Goal: Information Seeking & Learning: Check status

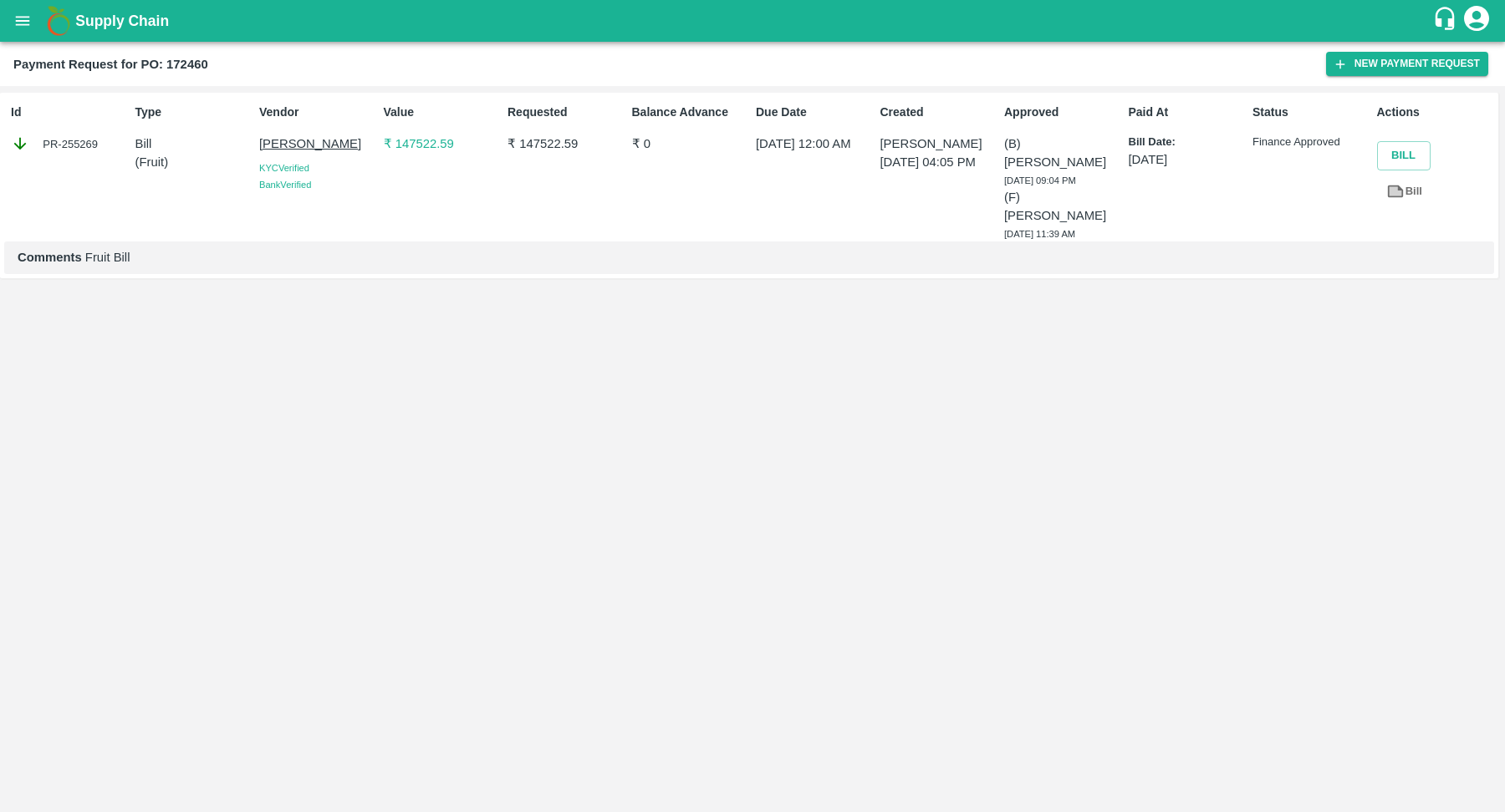
click at [10, 34] on button "open drawer" at bounding box center [23, 21] width 39 height 39
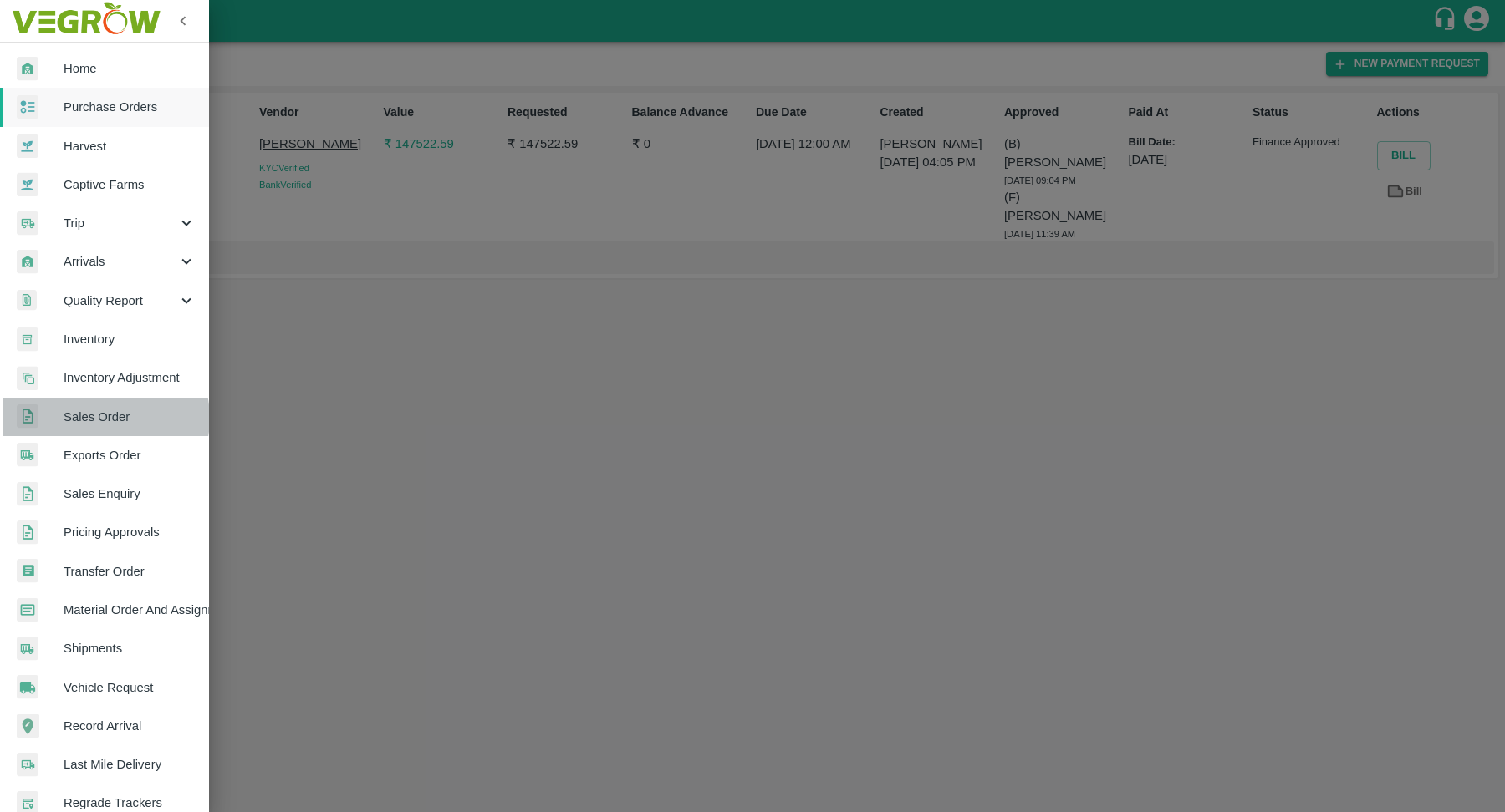
click at [101, 418] on span "Sales Order" at bounding box center [129, 417] width 132 height 18
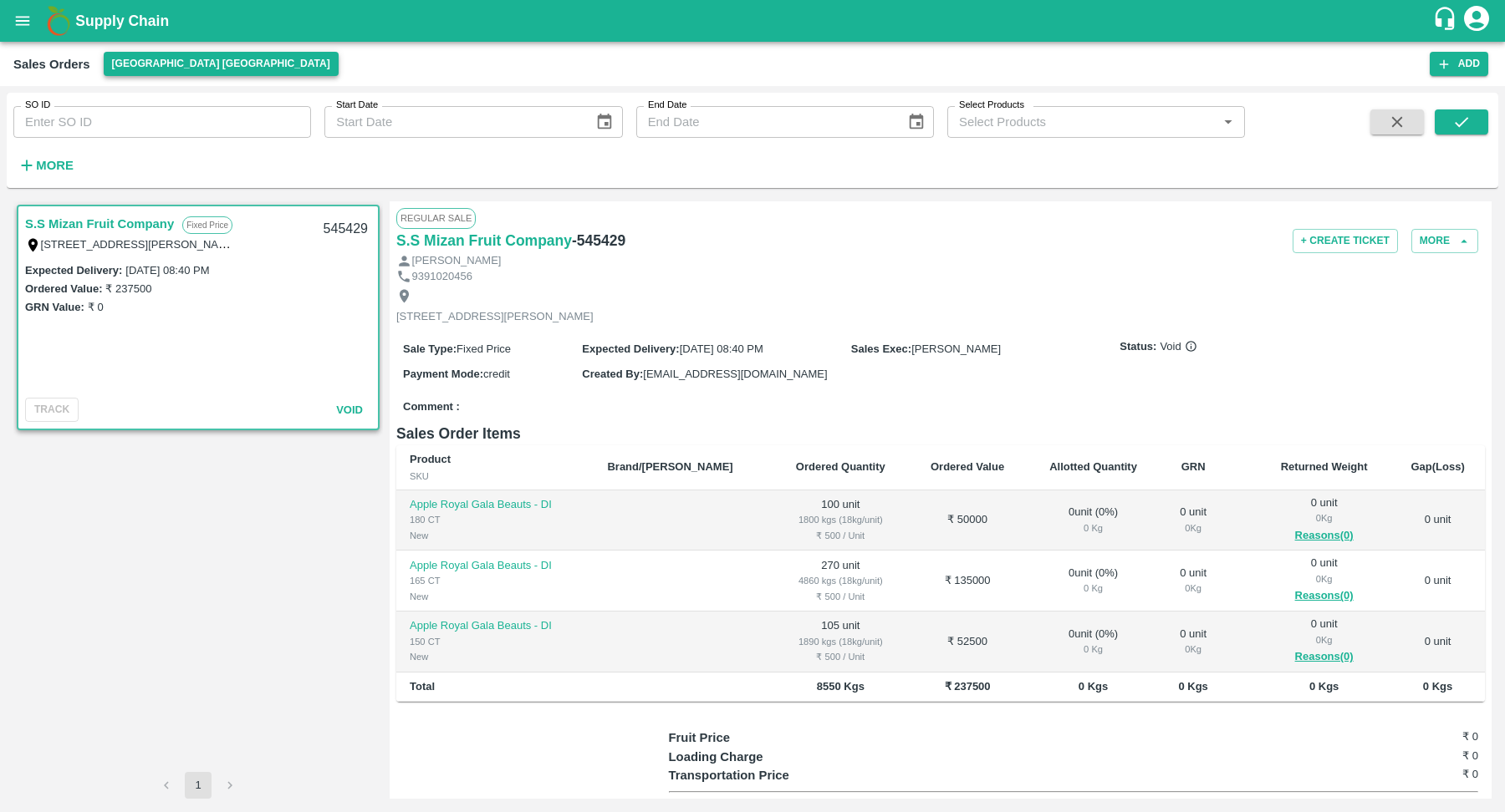
click at [165, 54] on button "[GEOGRAPHIC_DATA] [GEOGRAPHIC_DATA]" at bounding box center [221, 64] width 235 height 25
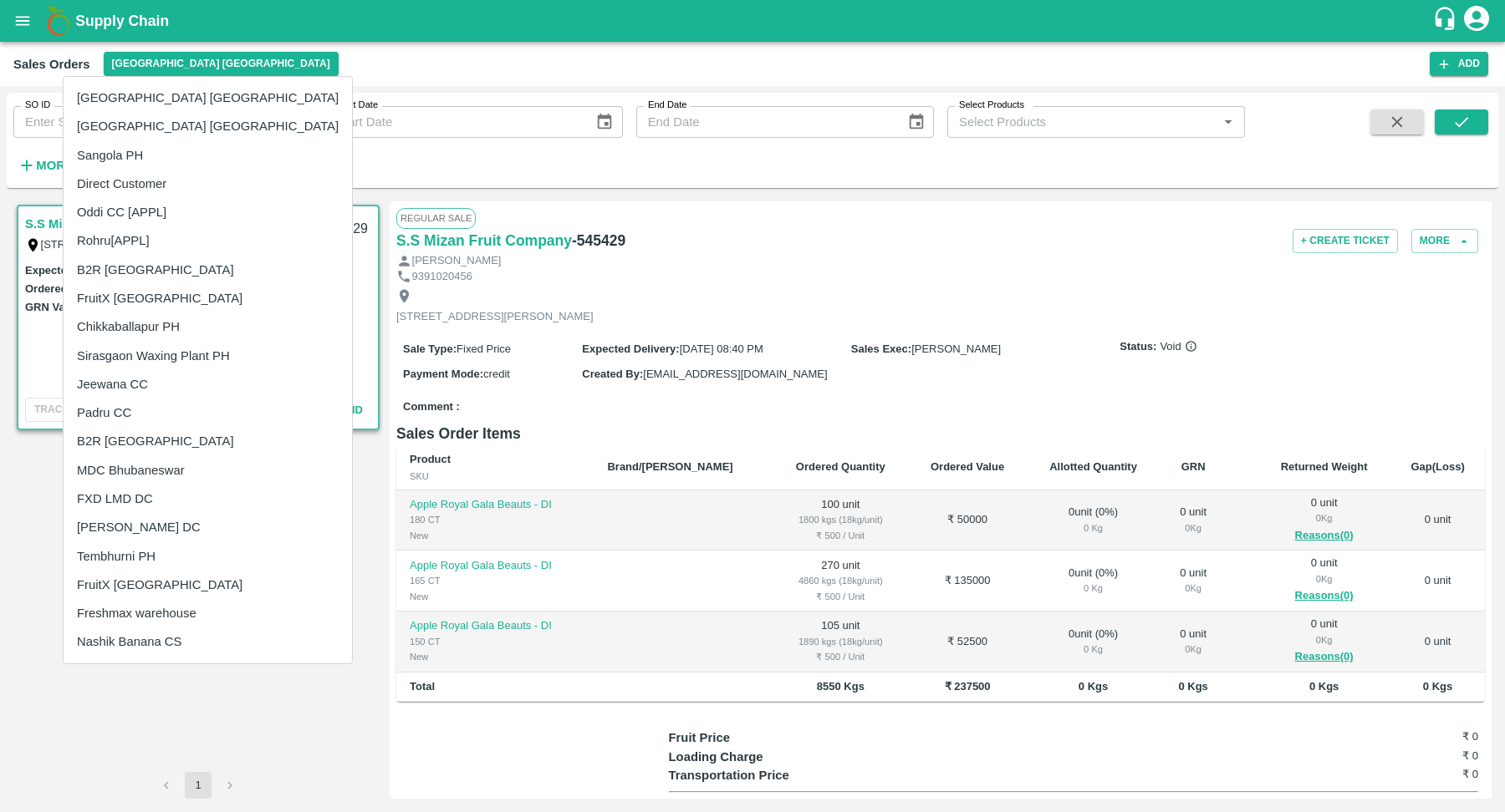
click at [142, 186] on li "Direct Customer" at bounding box center [208, 184] width 289 height 28
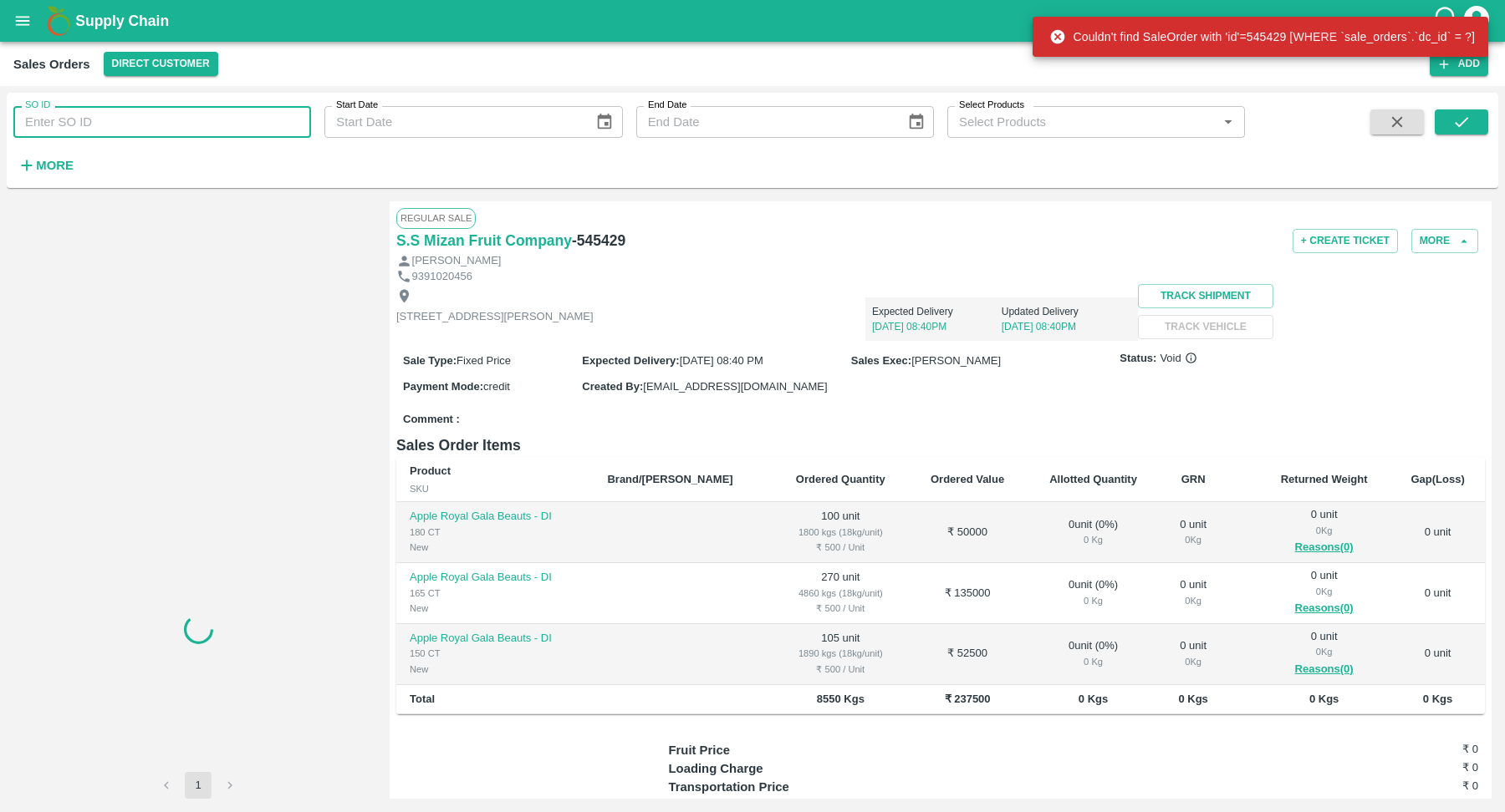
click at [75, 109] on input "SO ID" at bounding box center [162, 122] width 297 height 32
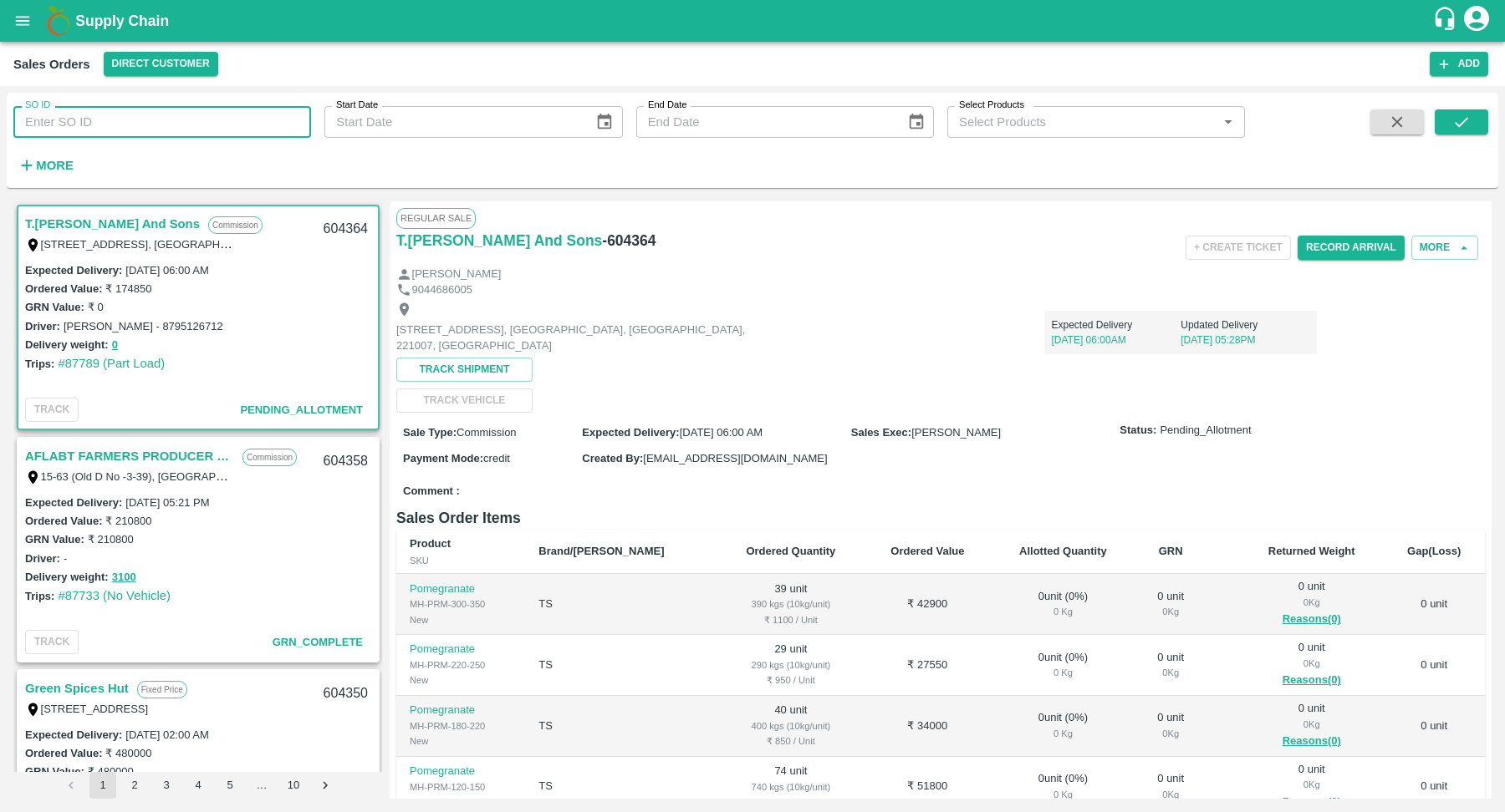
click at [156, 122] on input "SO ID" at bounding box center [162, 122] width 297 height 32
type input "600506"
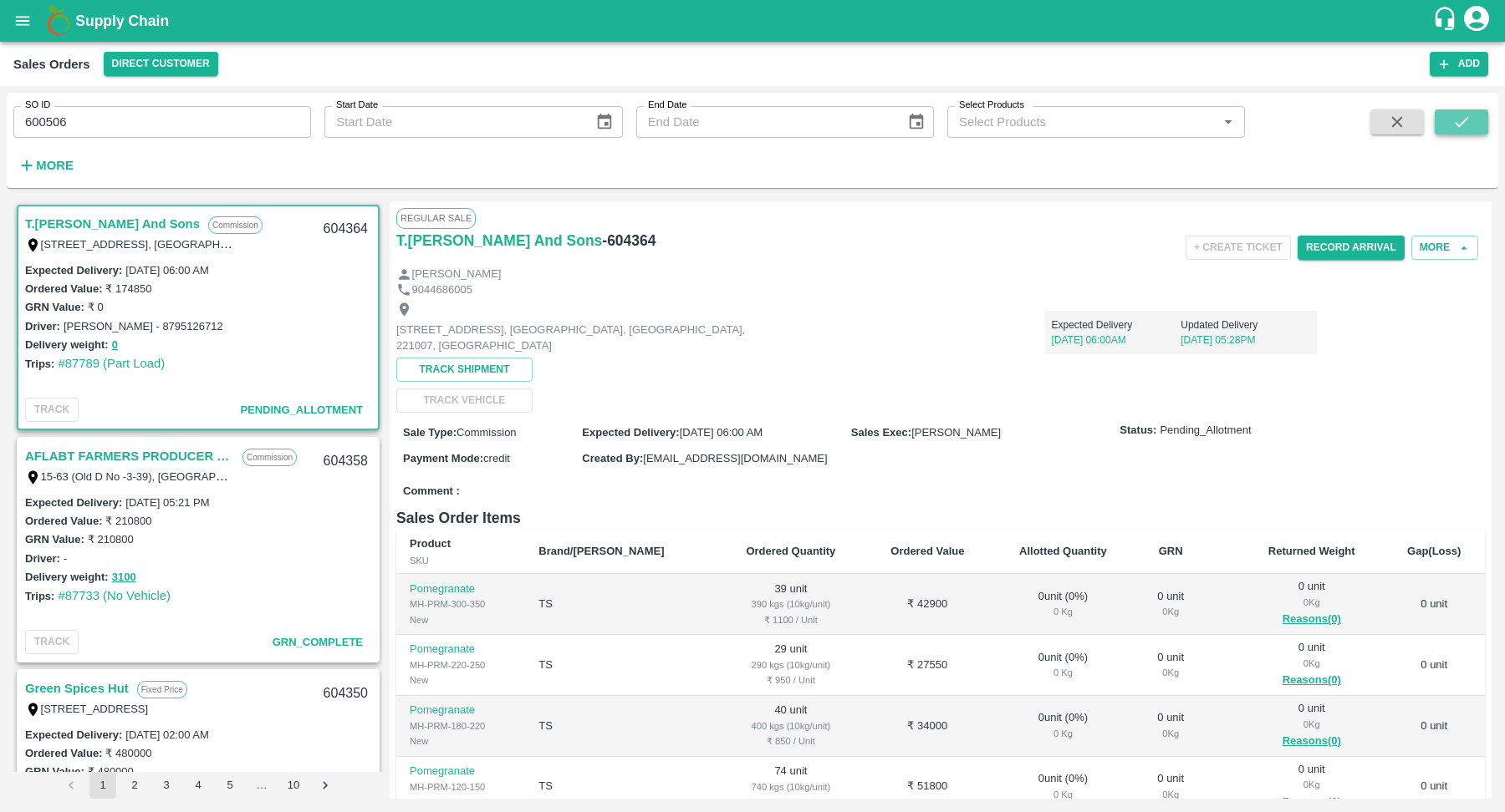
click at [1475, 121] on button "submit" at bounding box center [1461, 121] width 54 height 25
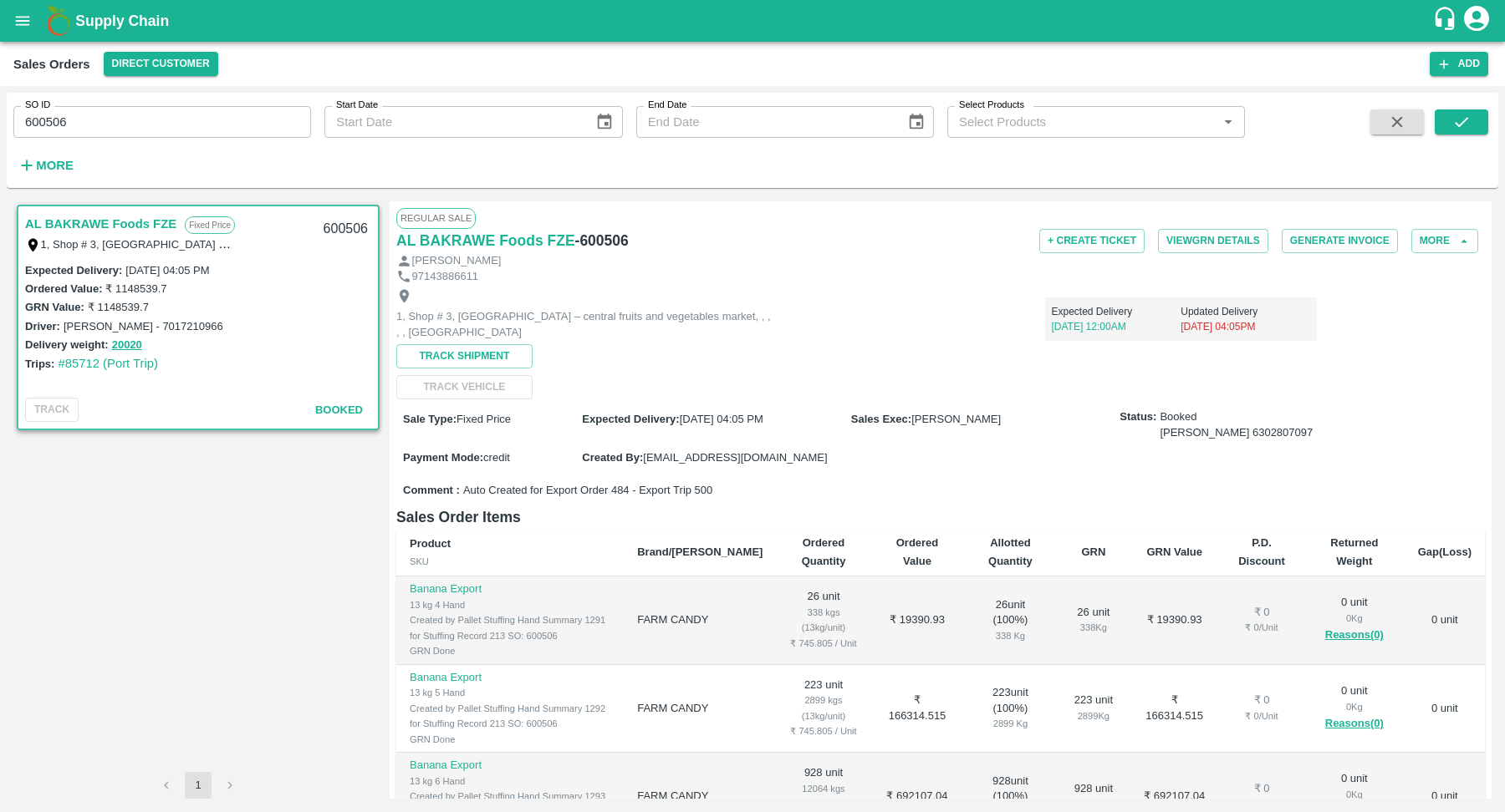
scroll to position [252, 0]
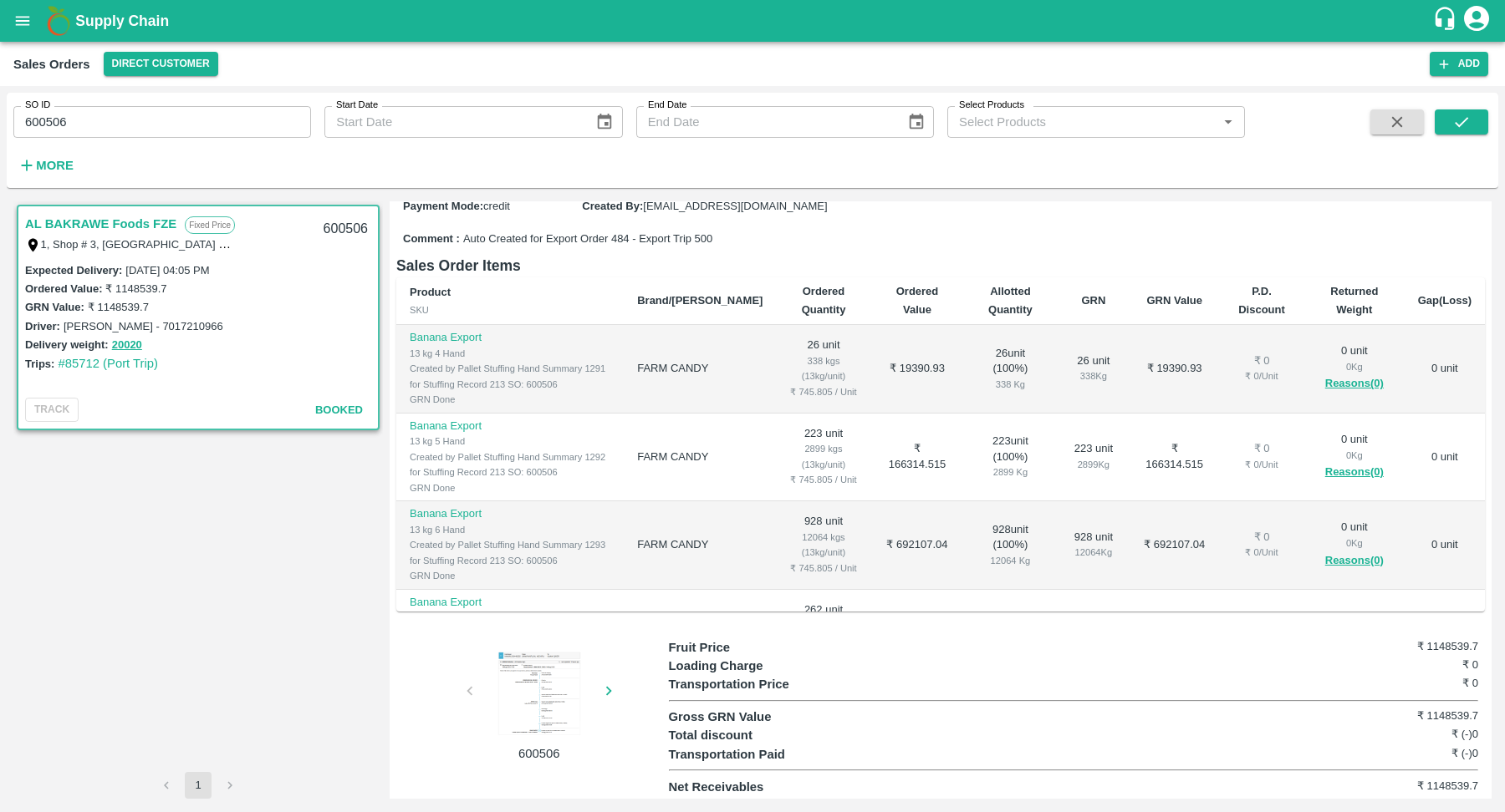
click at [532, 692] on div at bounding box center [539, 693] width 125 height 84
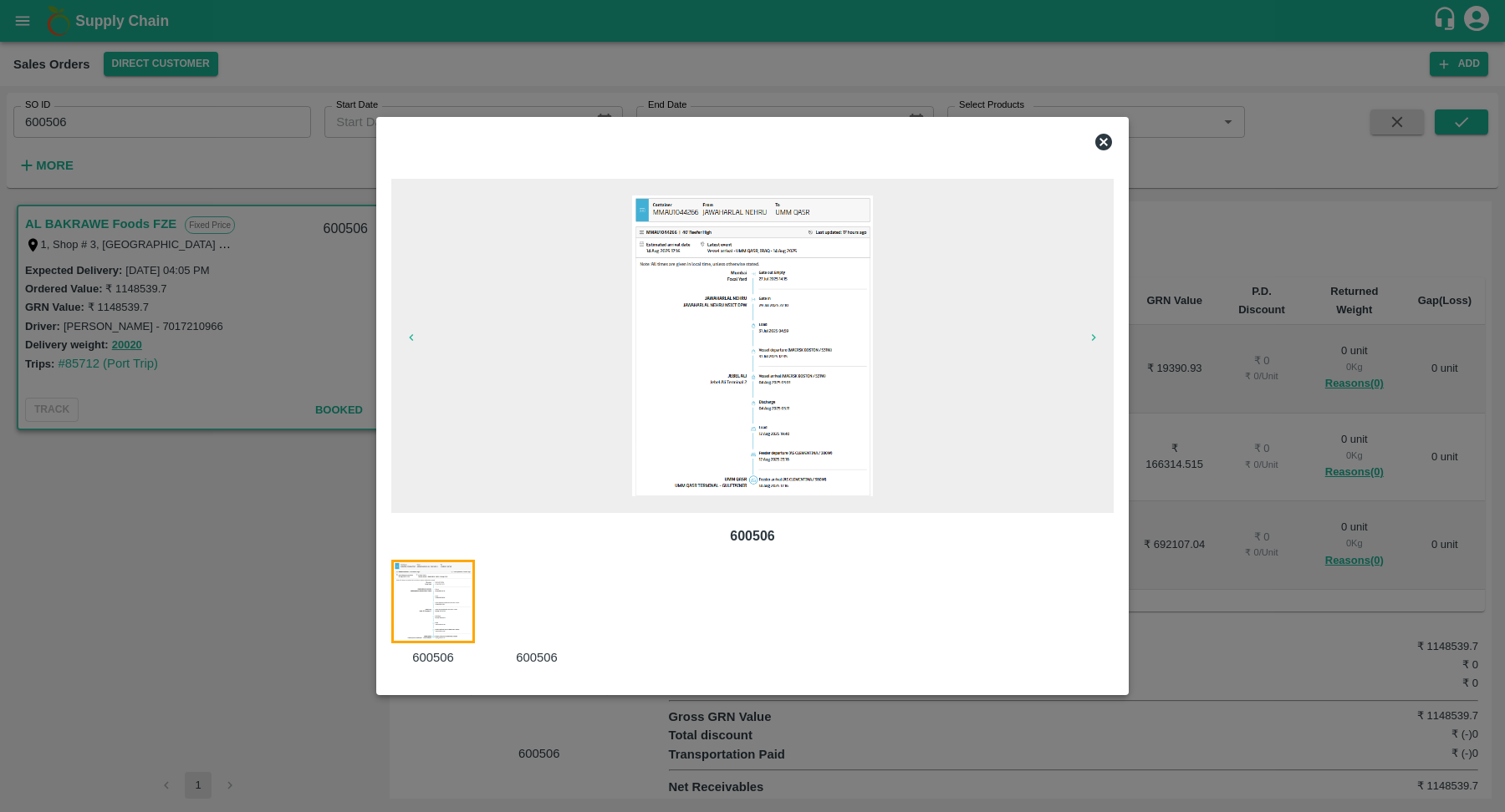
click at [528, 598] on div at bounding box center [547, 613] width 104 height 108
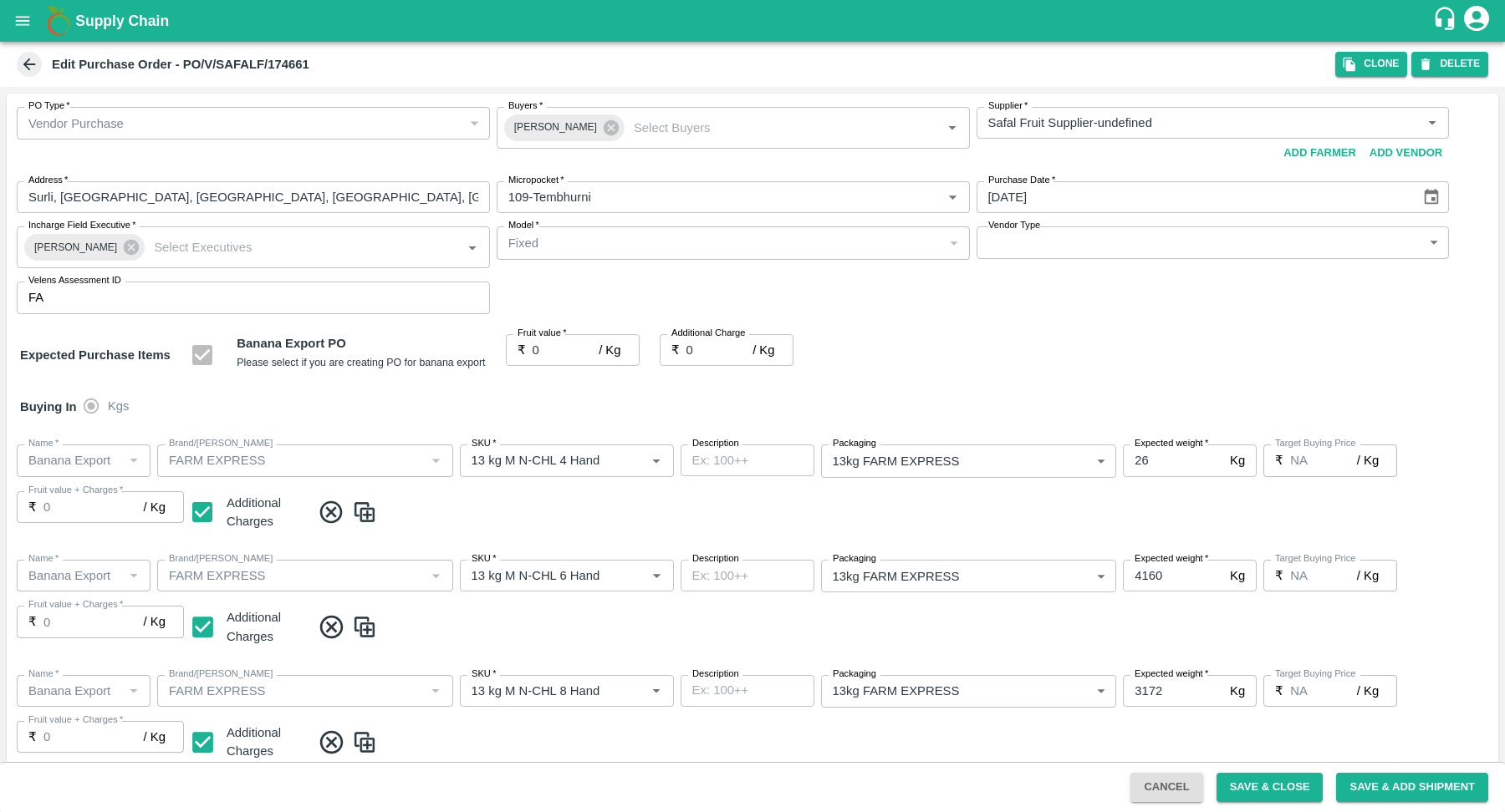
scroll to position [568, 0]
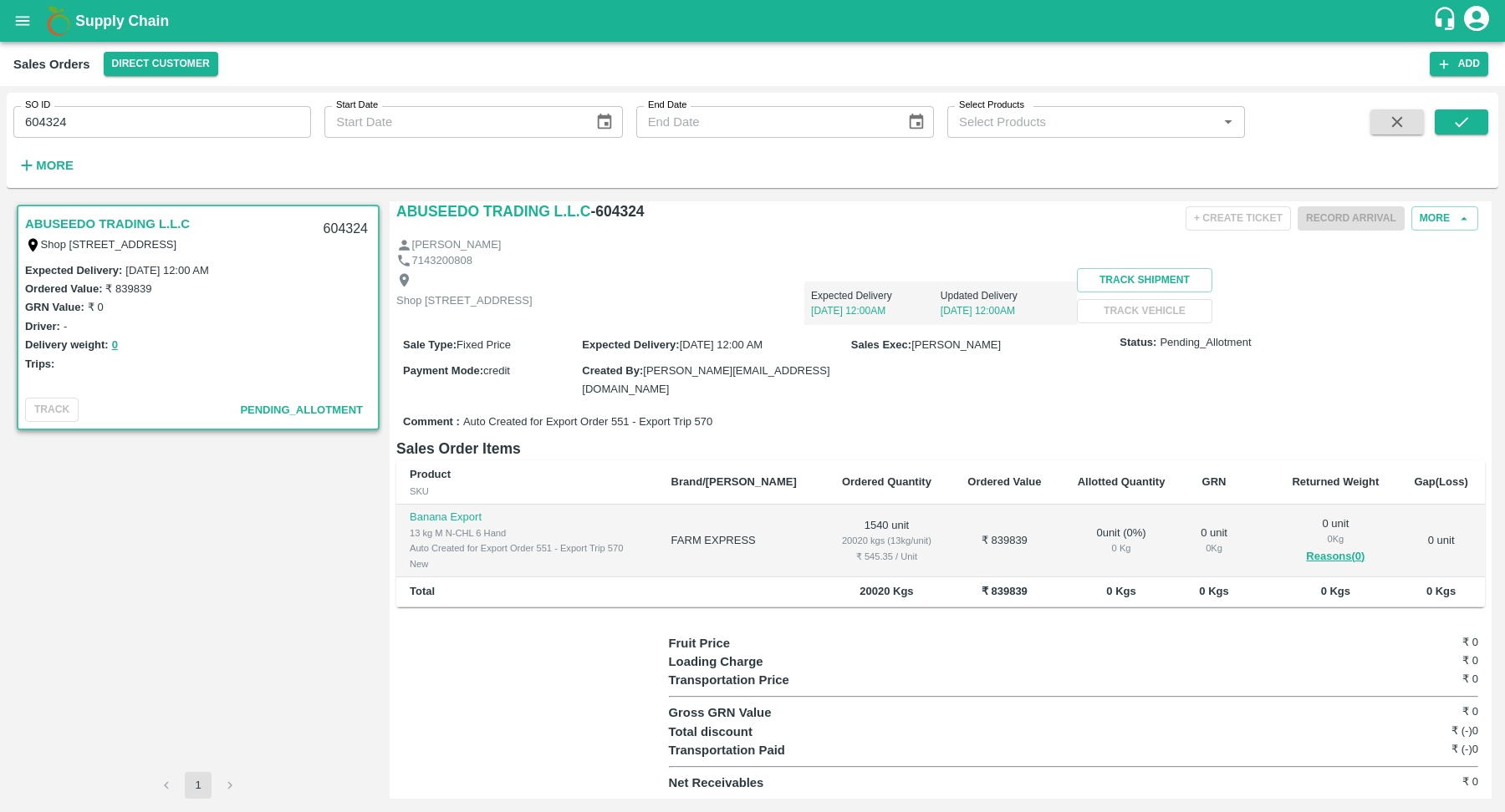
scroll to position [65, 0]
click at [855, 560] on div "₹ 545.35 / Unit" at bounding box center [886, 556] width 99 height 15
click at [852, 524] on td "1540 unit 20020 kgs (13kg/unit) ₹ 545.35 / Unit" at bounding box center [886, 541] width 126 height 73
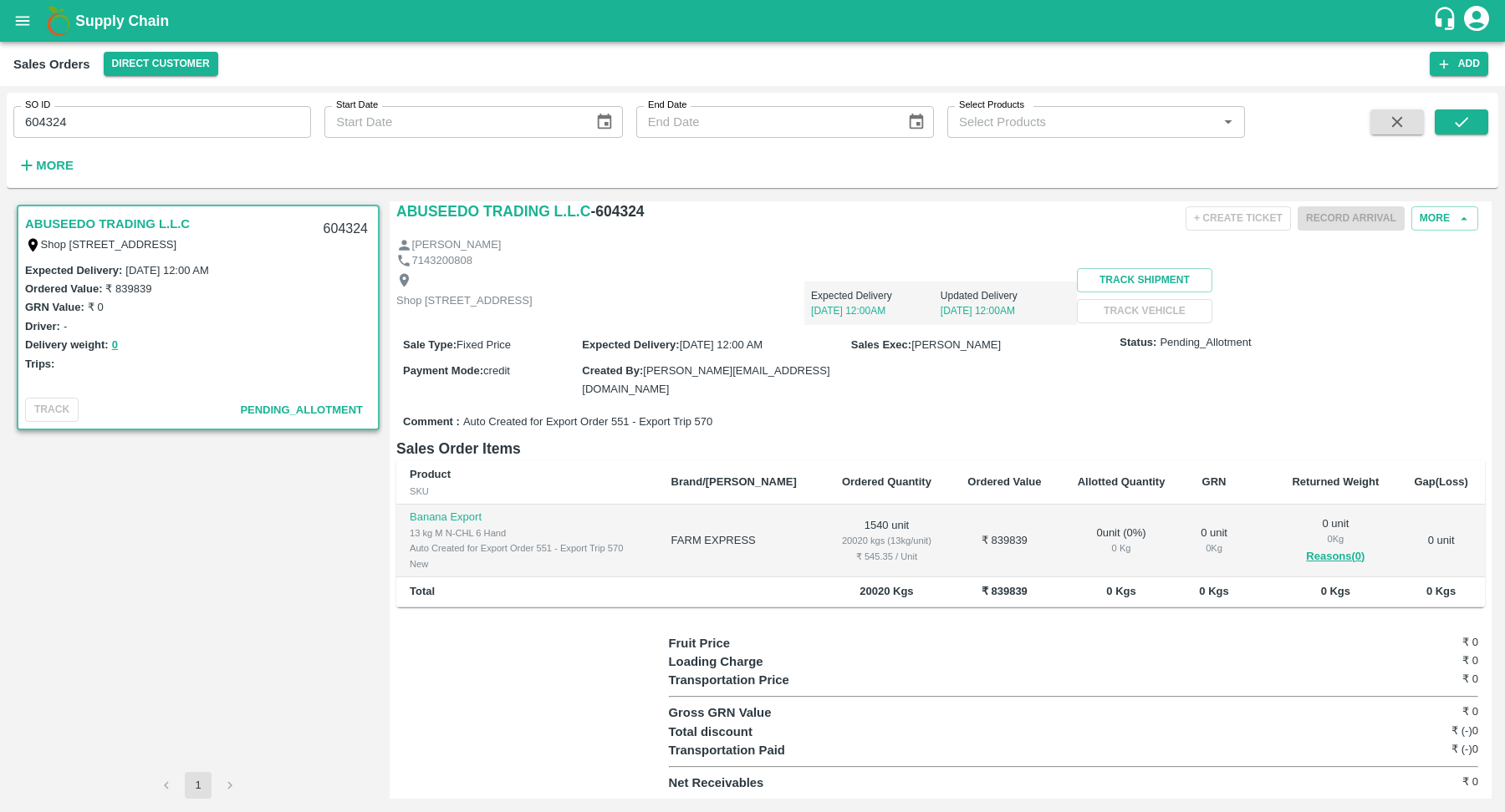
click at [852, 524] on td "1540 unit 20020 kgs (13kg/unit) ₹ 545.35 / Unit" at bounding box center [886, 541] width 126 height 73
click at [845, 559] on div "₹ 545.35 / Unit" at bounding box center [886, 556] width 99 height 15
click at [824, 563] on td "1540 unit 20020 kgs (13kg/unit) ₹ 545.35 / Unit" at bounding box center [886, 541] width 126 height 73
click at [696, 538] on td "FARM EXPRESS" at bounding box center [741, 541] width 165 height 73
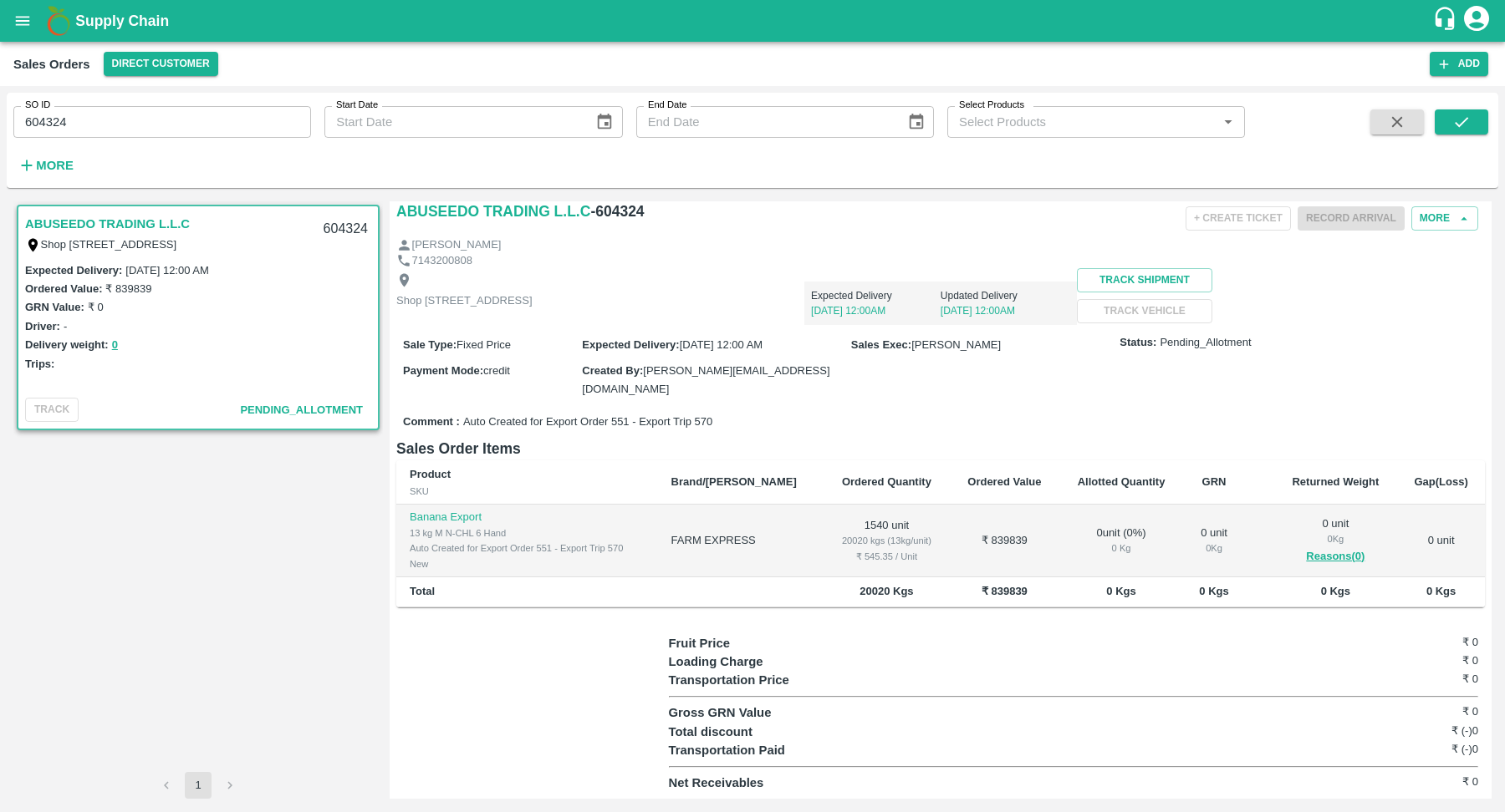
click at [696, 538] on td "FARM EXPRESS" at bounding box center [741, 541] width 165 height 73
click at [856, 523] on td "1540 unit 20020 kgs (13kg/unit) ₹ 545.35 / Unit" at bounding box center [886, 541] width 126 height 73
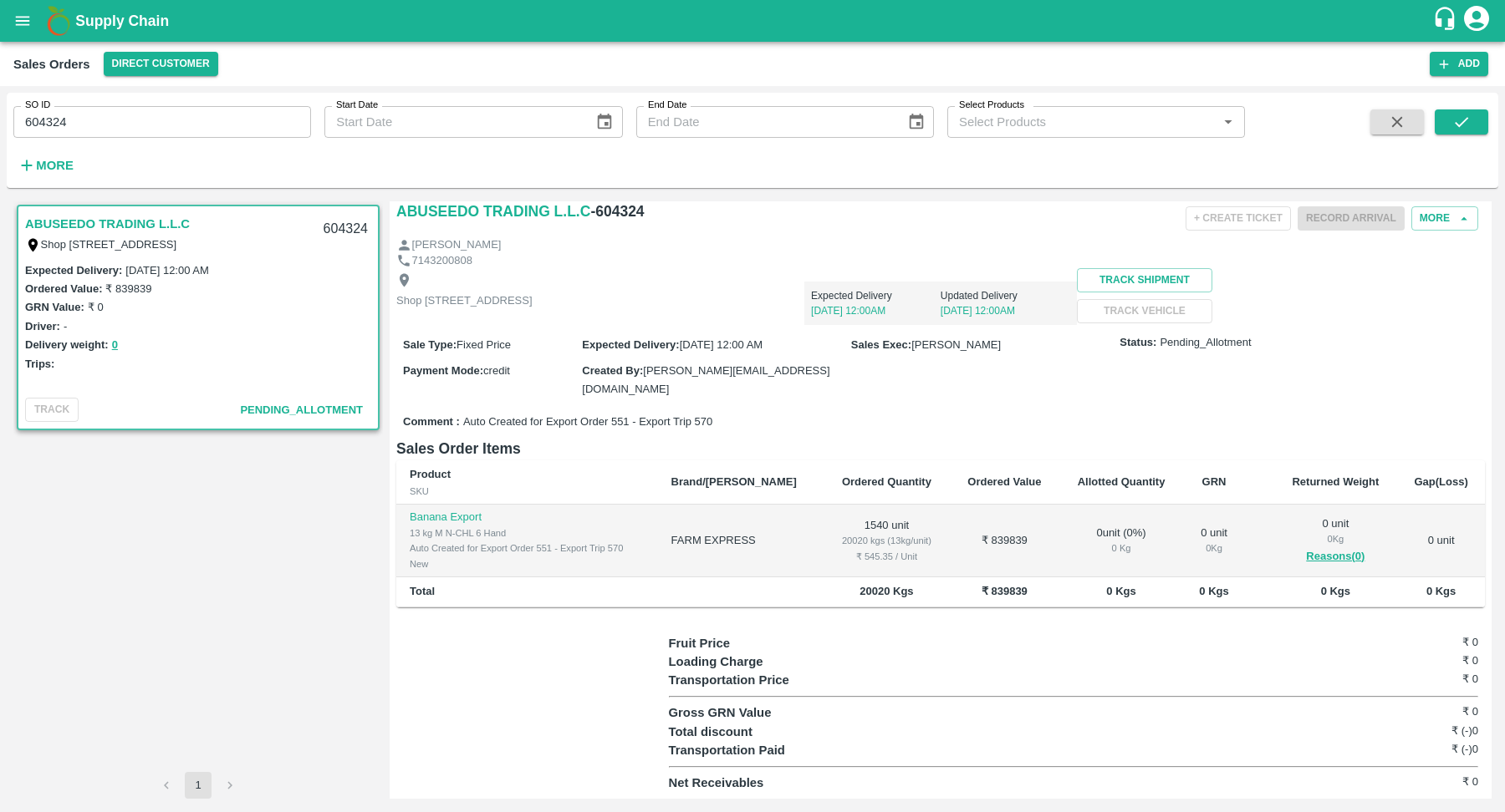
click at [856, 523] on td "1540 unit 20020 kgs (13kg/unit) ₹ 545.35 / Unit" at bounding box center [886, 541] width 126 height 73
click at [869, 539] on div "20020 kgs (13kg/unit)" at bounding box center [886, 540] width 99 height 15
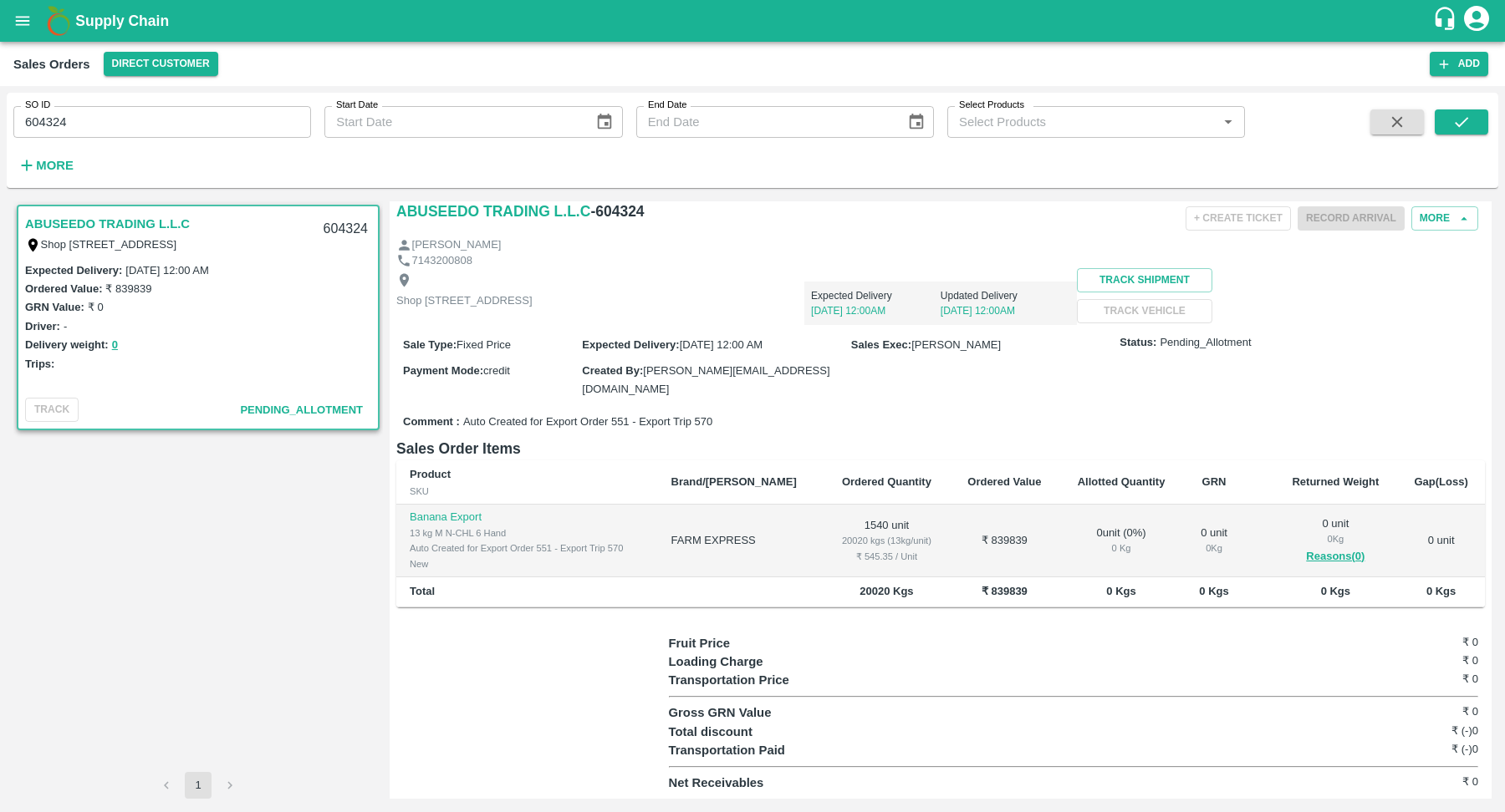
click at [869, 539] on div "20020 kgs (13kg/unit)" at bounding box center [886, 540] width 99 height 15
